Goal: Information Seeking & Learning: Find specific fact

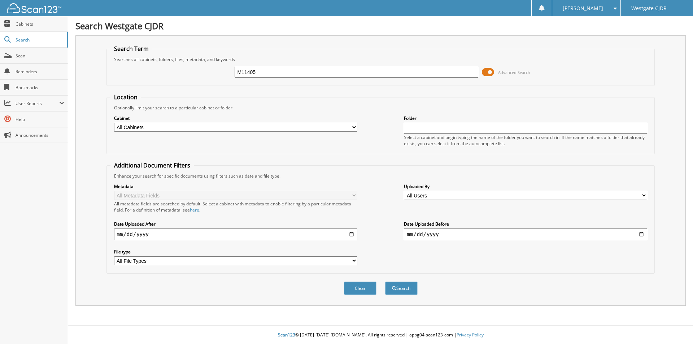
type input "M11405"
click at [385, 281] on button "Search" at bounding box center [401, 287] width 32 height 13
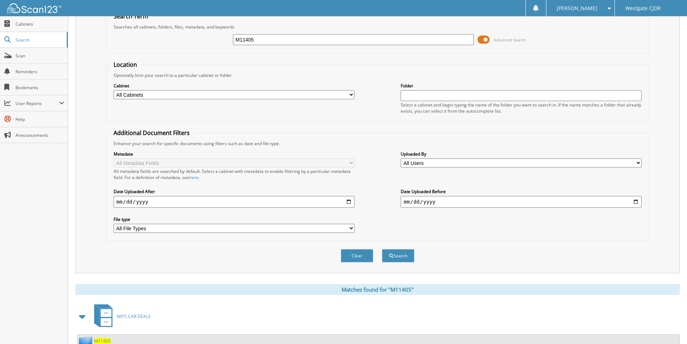
scroll to position [88, 0]
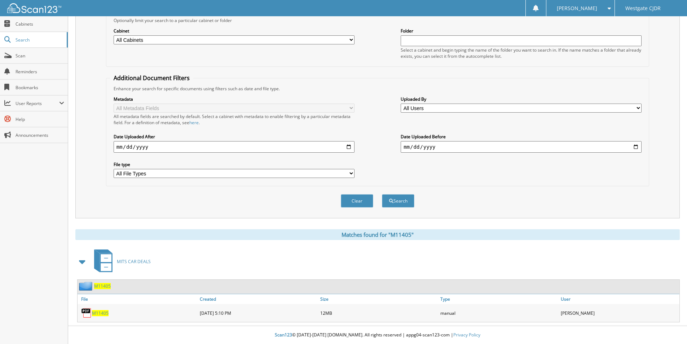
click at [97, 316] on div "M11405" at bounding box center [138, 313] width 121 height 14
click at [96, 312] on span "M11405" at bounding box center [100, 313] width 17 height 6
